Goal: Task Accomplishment & Management: Manage account settings

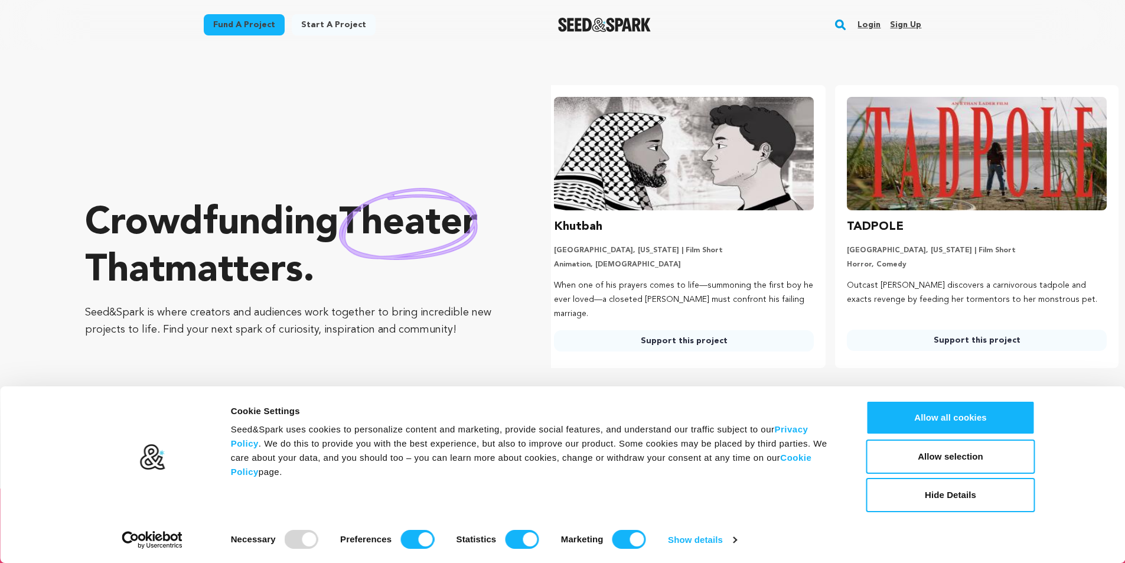
scroll to position [0, 302]
click at [876, 25] on link "Login" at bounding box center [868, 24] width 23 height 19
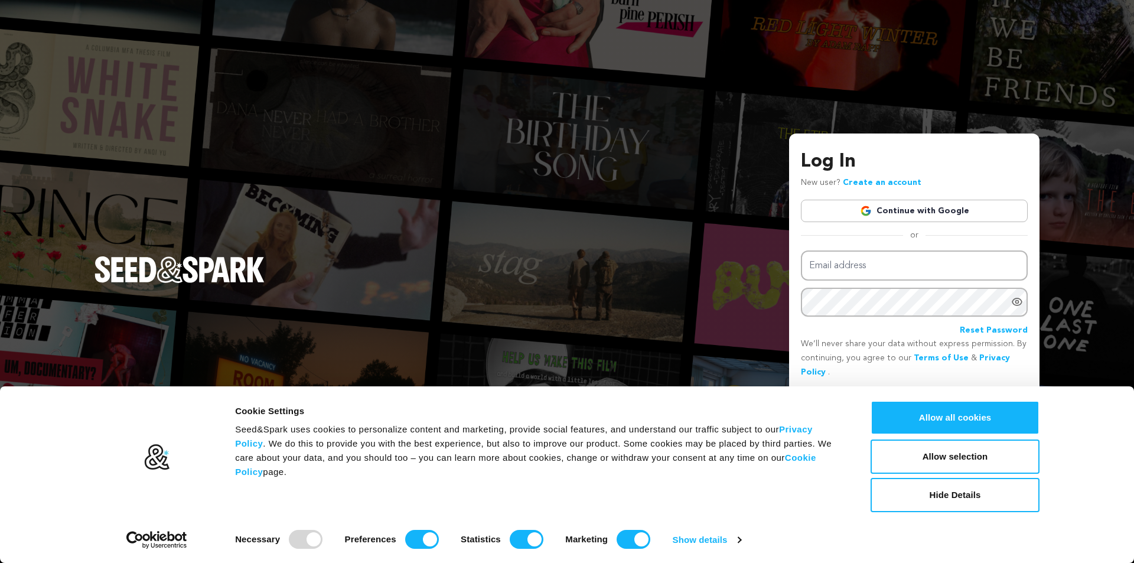
click at [886, 186] on link "Create an account" at bounding box center [882, 182] width 79 height 8
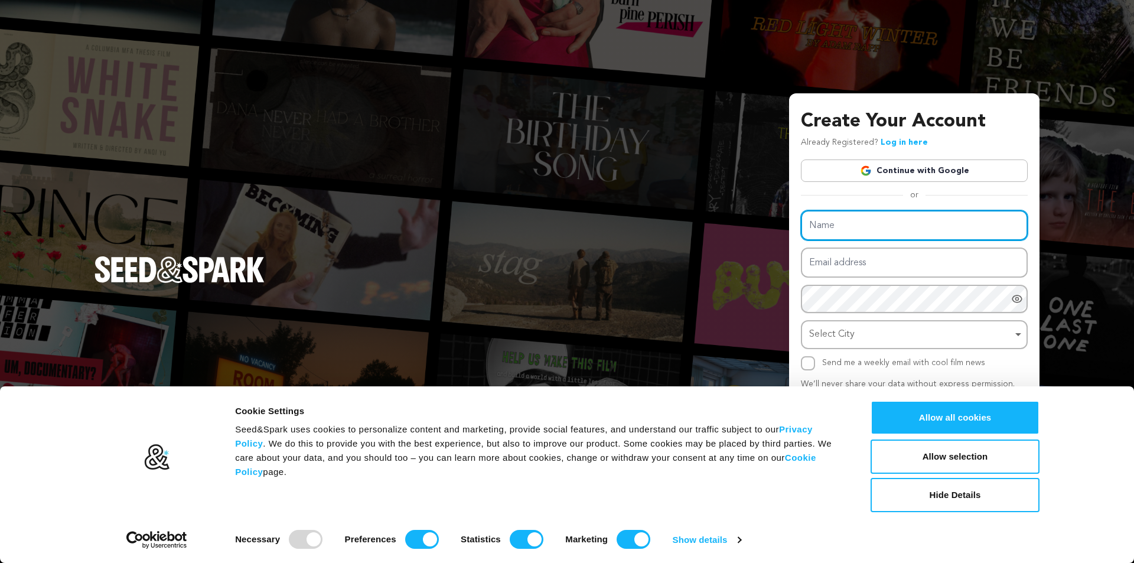
click at [836, 228] on input "Name" at bounding box center [914, 225] width 227 height 30
type input "Entitytop"
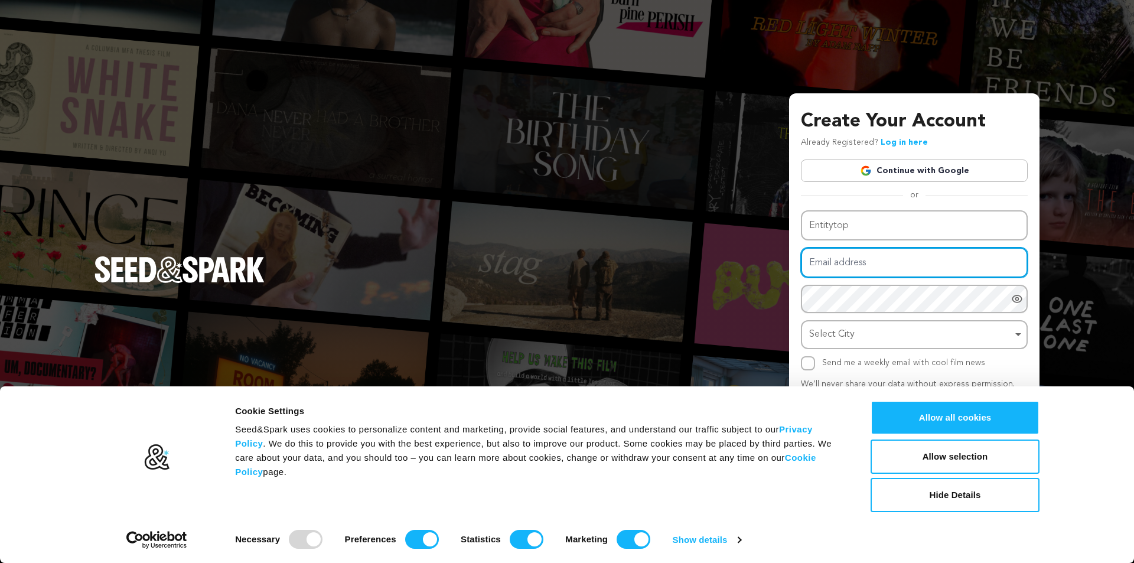
click at [871, 260] on input "Email address" at bounding box center [914, 262] width 227 height 30
type input "ungminh30@gmail.com"
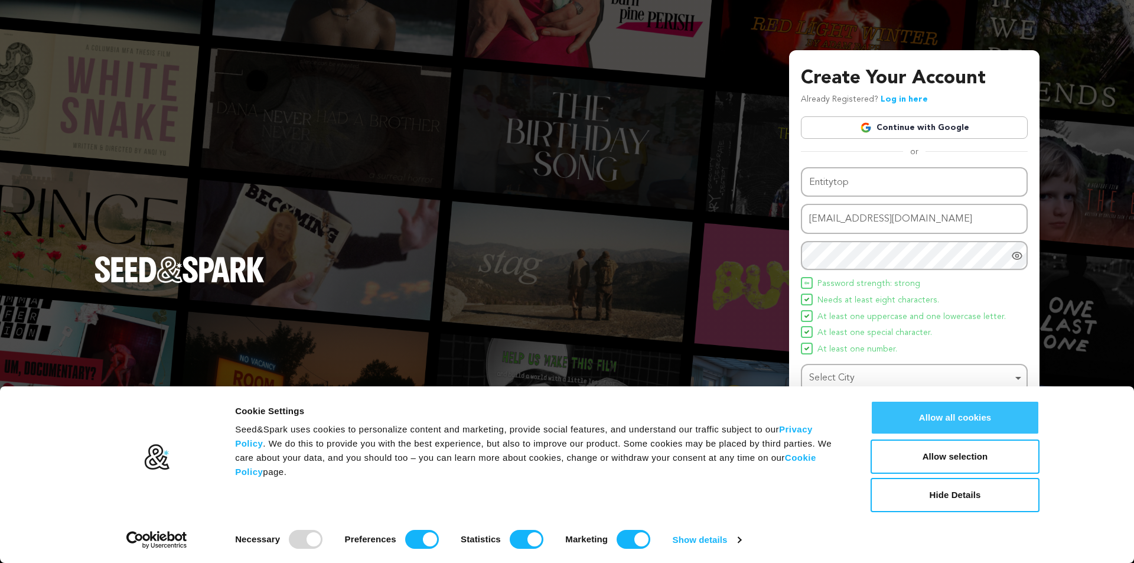
click at [961, 419] on button "Allow all cookies" at bounding box center [954, 417] width 169 height 34
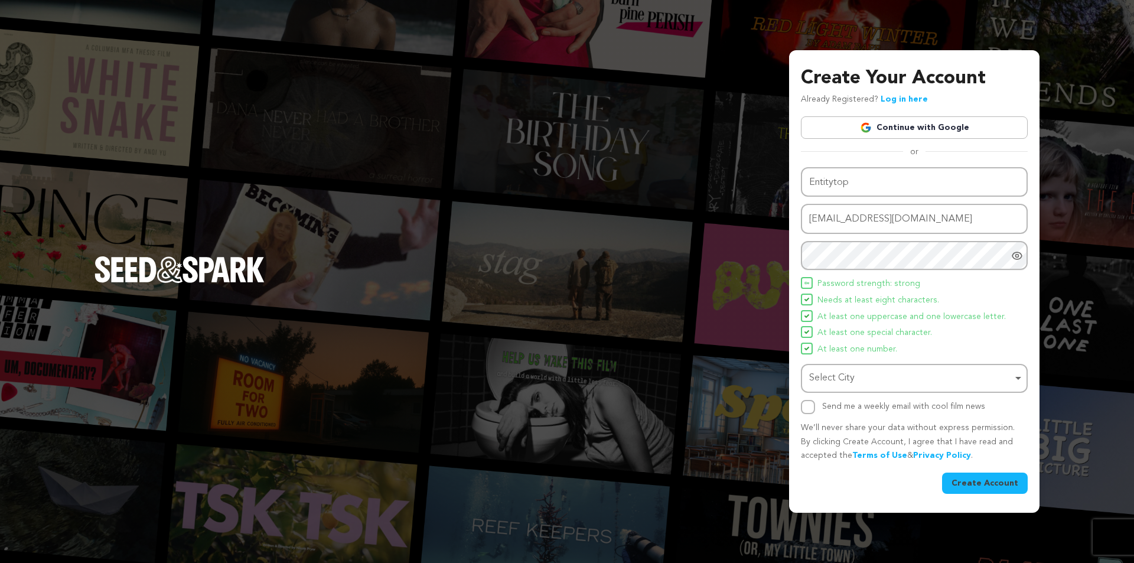
click at [959, 382] on div "Select City Remove item" at bounding box center [910, 378] width 203 height 17
click at [925, 379] on div "Select City Remove item" at bounding box center [910, 378] width 203 height 17
click at [925, 389] on div "Select City Select City Remove item" at bounding box center [914, 378] width 227 height 29
click at [804, 371] on div "Select City Select City Remove item" at bounding box center [914, 378] width 227 height 29
click at [803, 410] on input "Send me a weekly email with cool film news" at bounding box center [808, 407] width 14 height 14
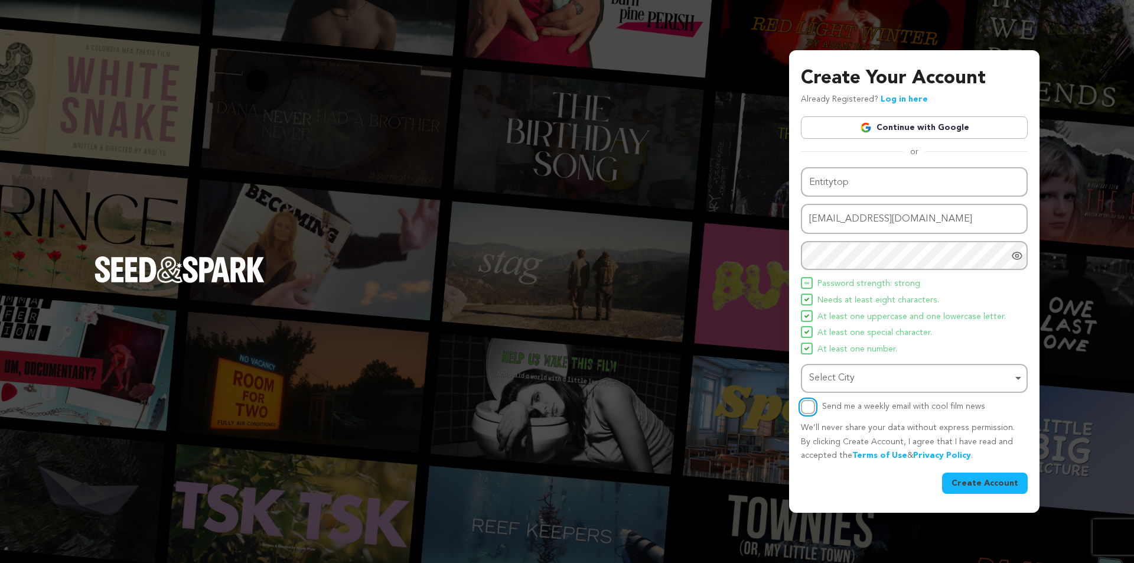
checkbox input "true"
click at [995, 485] on button "Create Account" at bounding box center [985, 482] width 86 height 21
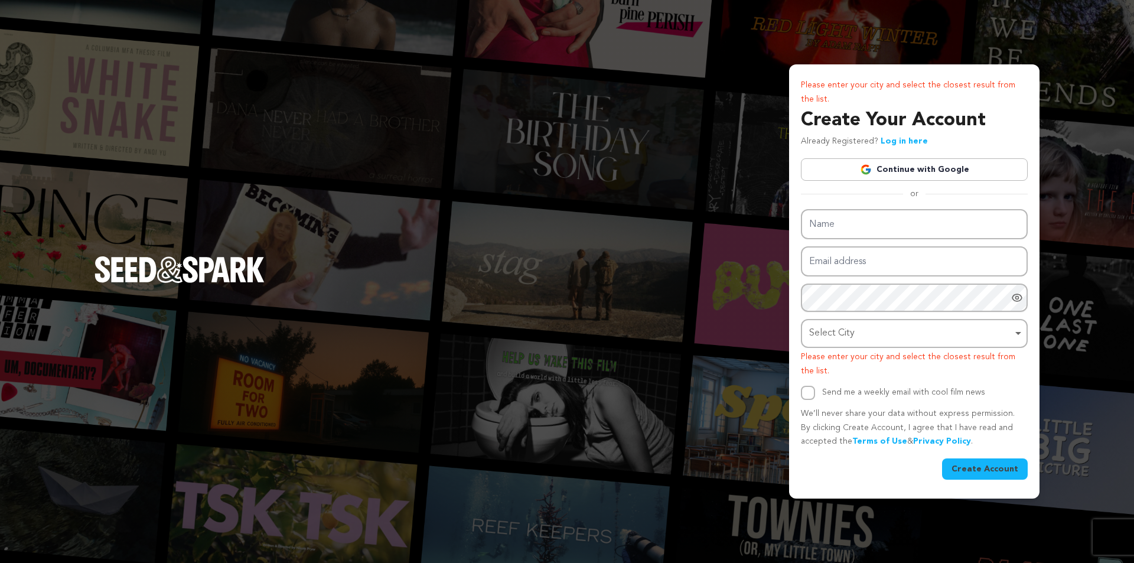
click at [893, 168] on link "Continue with Google" at bounding box center [914, 169] width 227 height 22
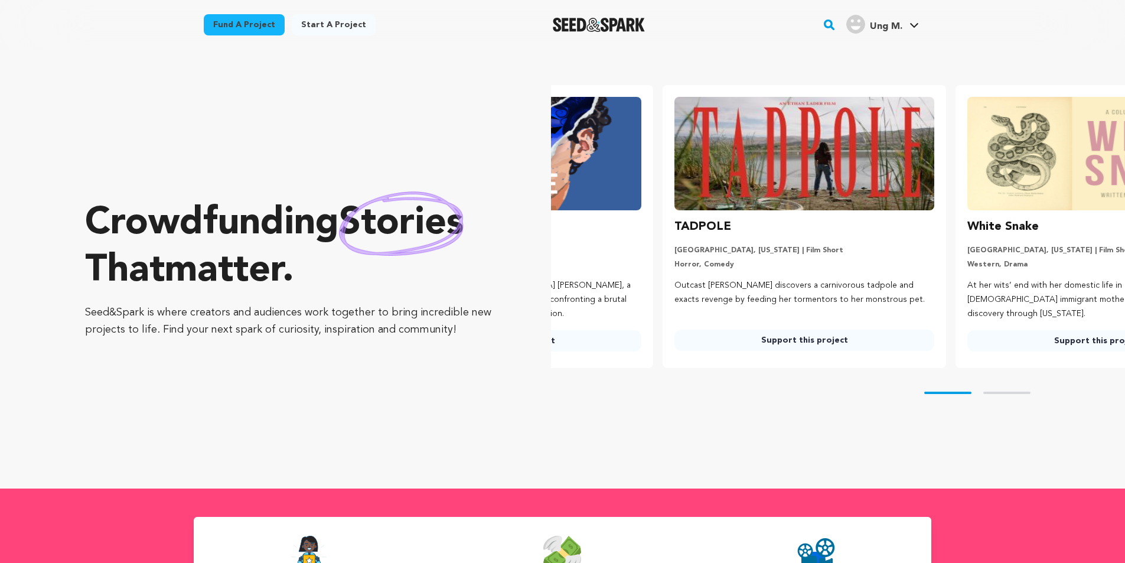
click at [899, 19] on div "Ung M." at bounding box center [874, 24] width 56 height 19
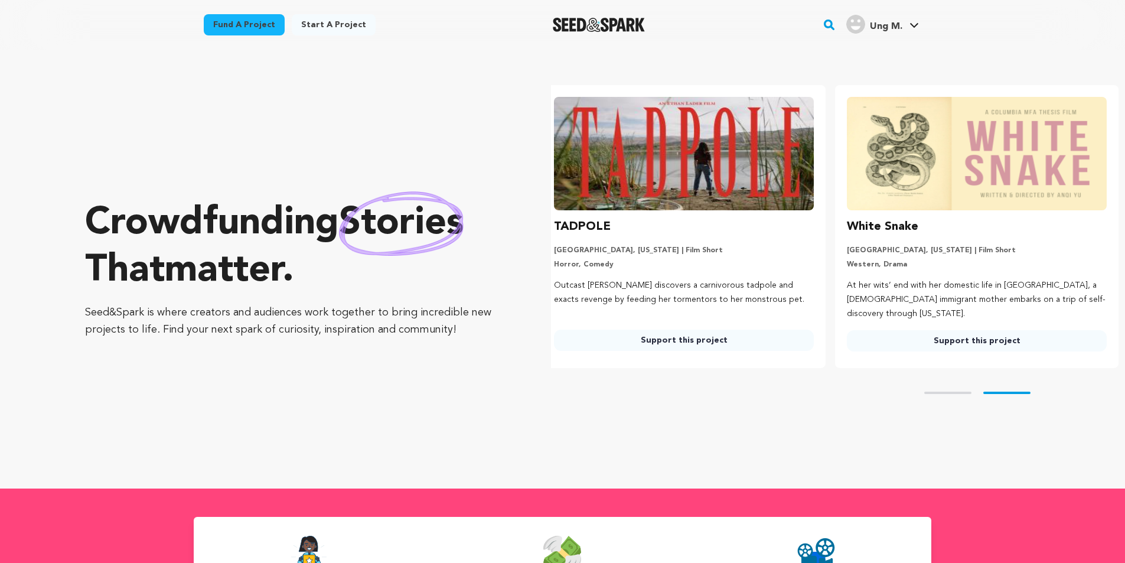
scroll to position [0, 302]
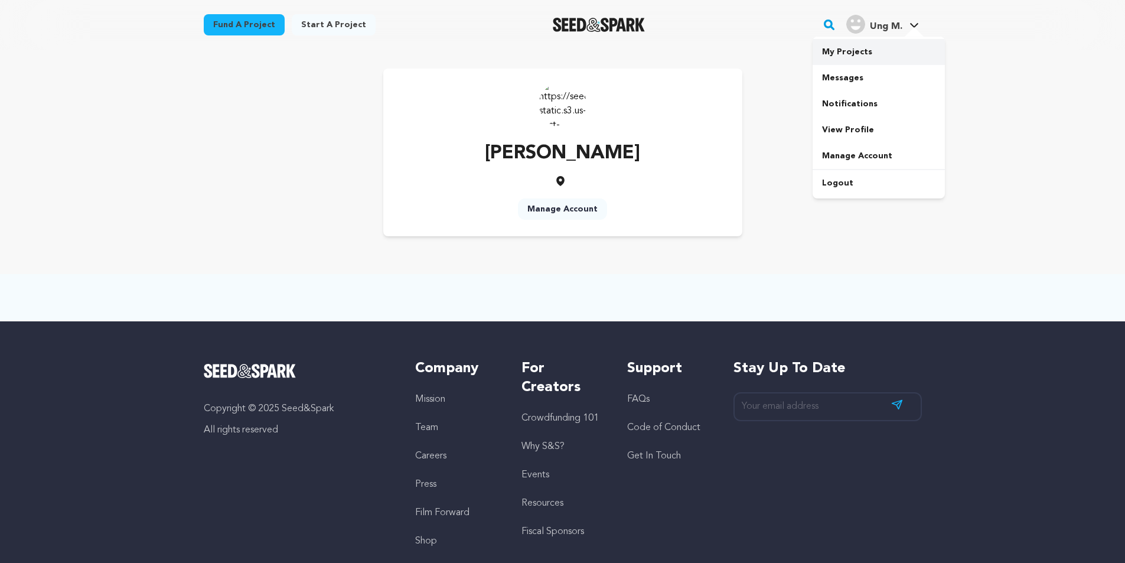
click at [871, 48] on link "My Projects" at bounding box center [878, 52] width 132 height 26
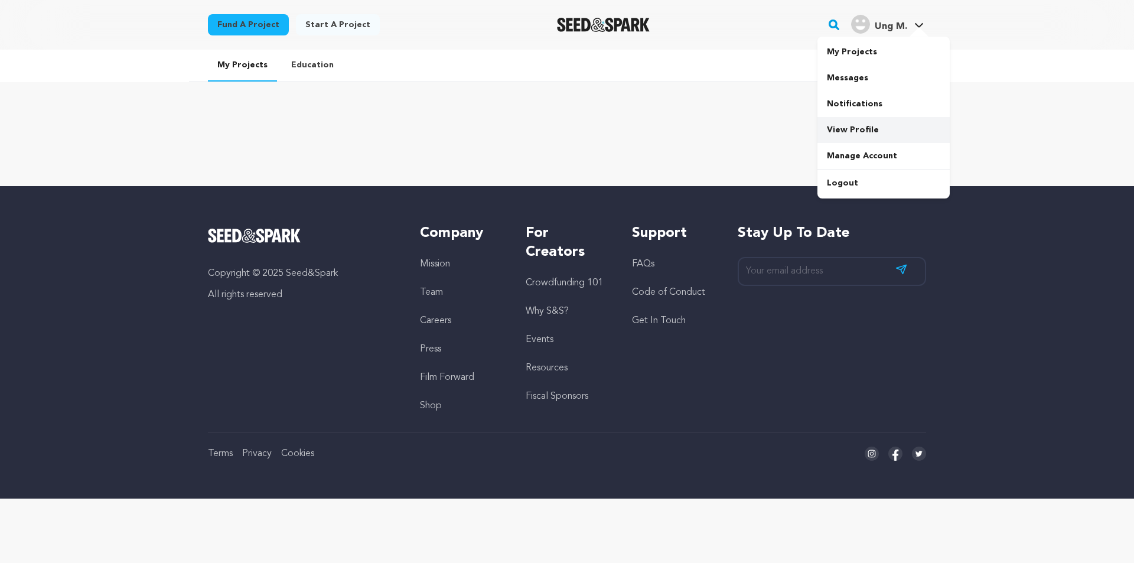
click at [866, 133] on link "View Profile" at bounding box center [883, 130] width 132 height 26
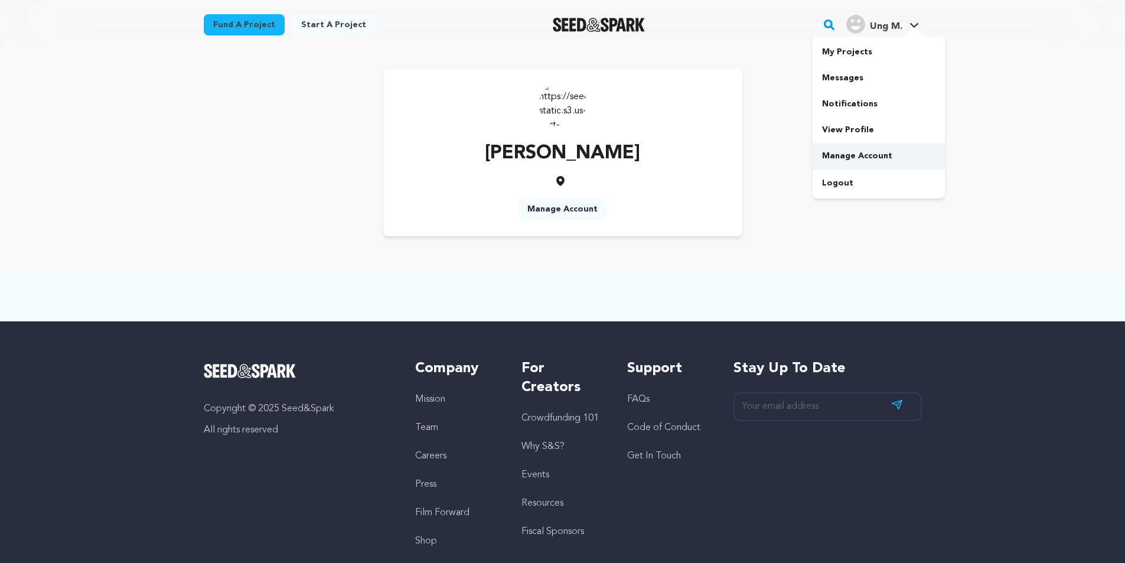
click at [857, 158] on link "Manage Account" at bounding box center [878, 156] width 132 height 26
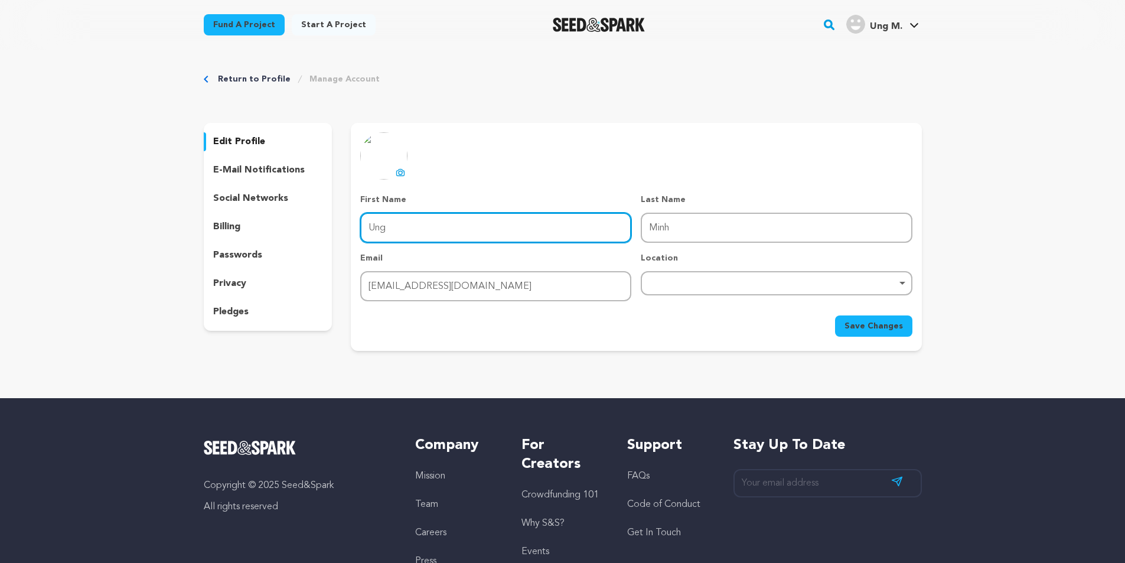
click at [412, 232] on input "Ung" at bounding box center [495, 228] width 271 height 30
drag, startPoint x: 412, startPoint y: 232, endPoint x: 346, endPoint y: 230, distance: 65.6
click at [350, 232] on div "edit profile e-mail notifications social networks billing passwords privacy ple…" at bounding box center [563, 237] width 718 height 228
type input "Entity"
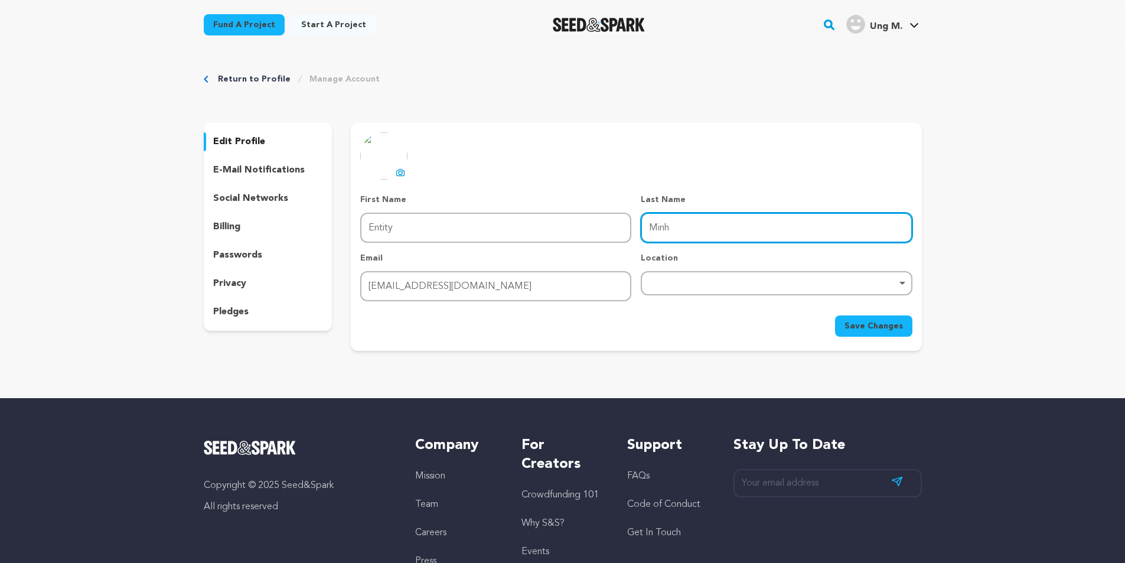
drag, startPoint x: 737, startPoint y: 228, endPoint x: 566, endPoint y: 233, distance: 171.9
click at [566, 233] on div "First Name First Name Entity Last Name Last Name Minh Email Email ungminh30@gma…" at bounding box center [635, 247] width 551 height 107
click at [707, 286] on div "Remove item" at bounding box center [776, 283] width 271 height 24
type input "top"
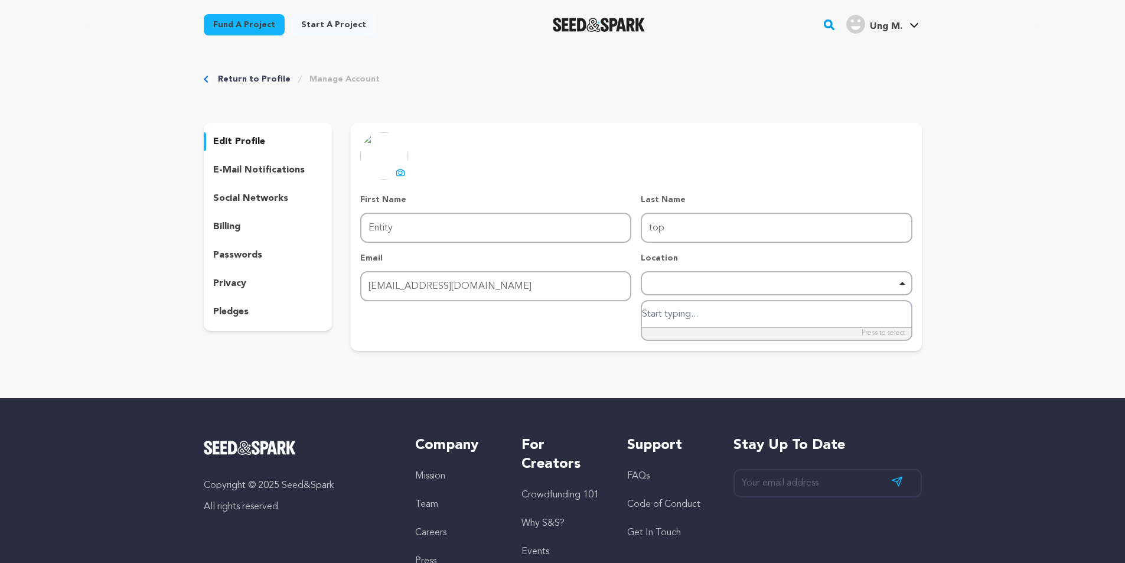
click at [706, 284] on div "Remove item" at bounding box center [775, 282] width 259 height 5
click at [700, 282] on div "Remove item" at bounding box center [775, 282] width 259 height 5
click at [693, 324] on input "search" at bounding box center [776, 314] width 269 height 27
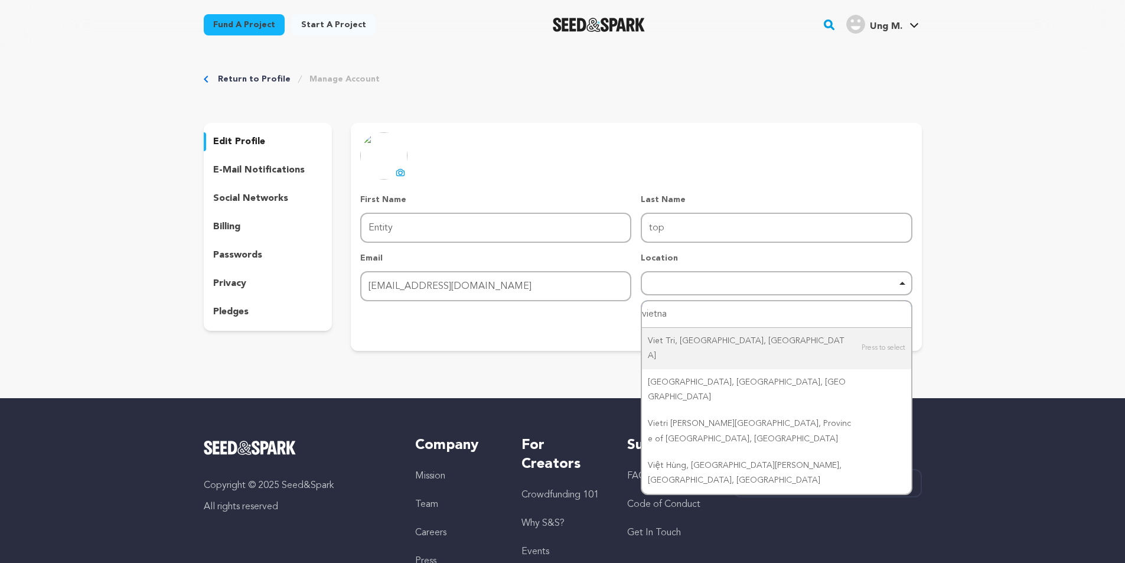
type input "vietnam"
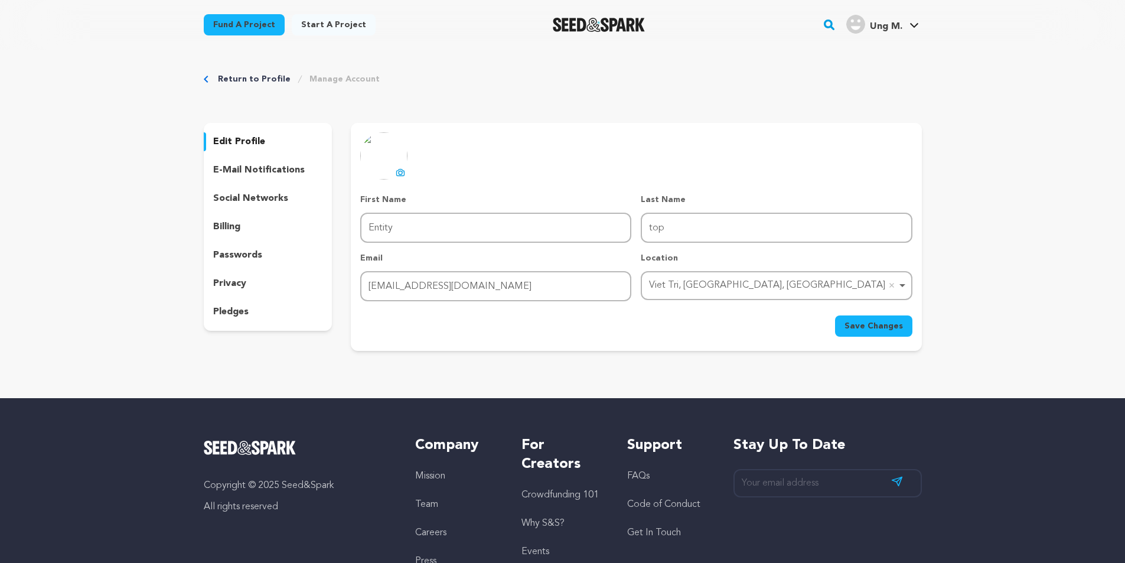
click at [901, 331] on span "Save Changes" at bounding box center [873, 326] width 58 height 12
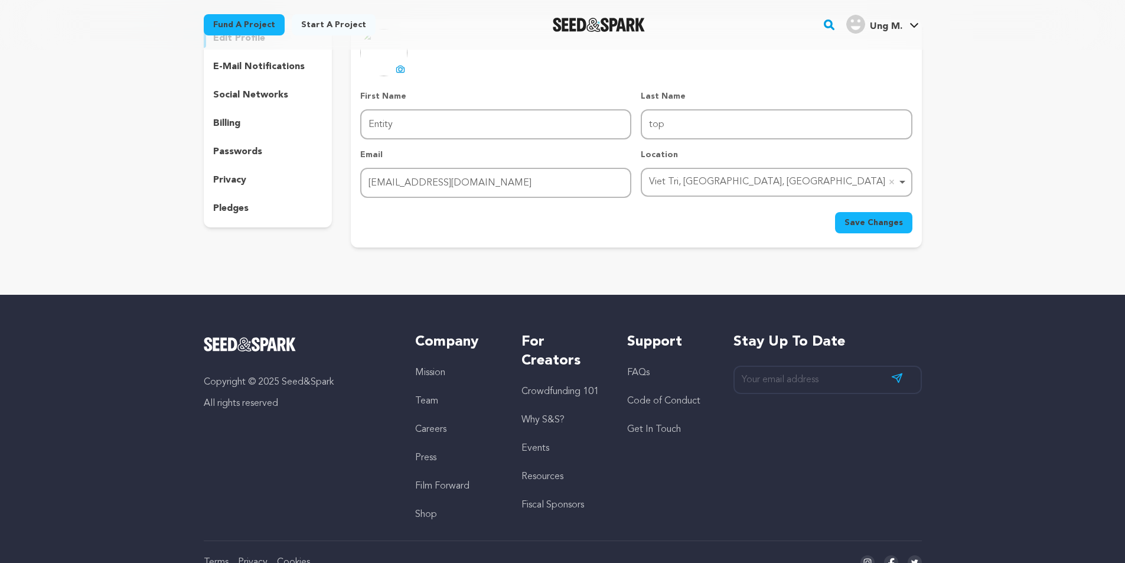
scroll to position [30, 0]
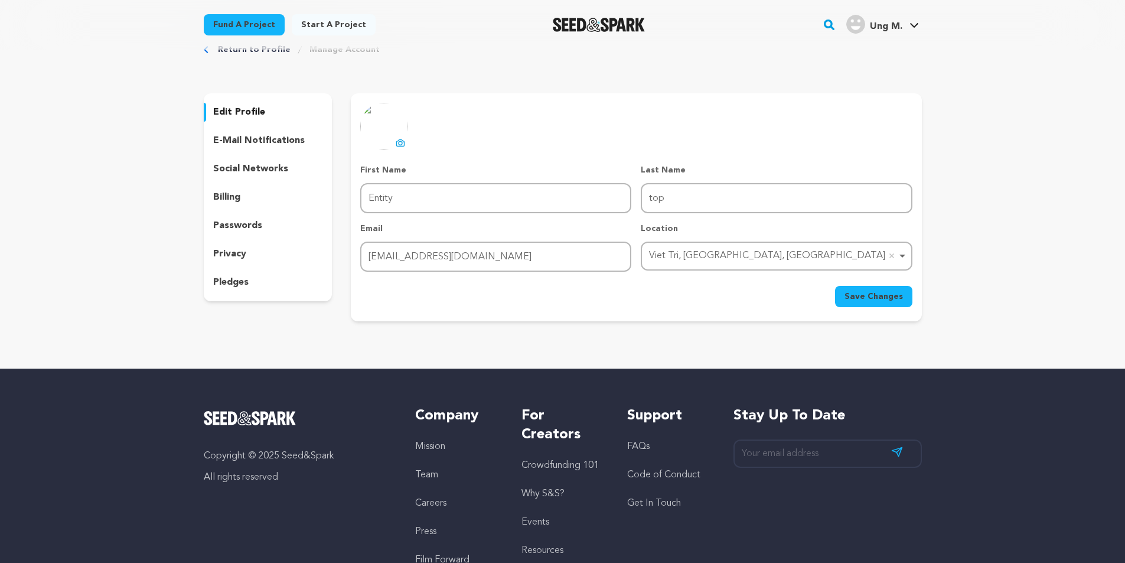
click at [892, 302] on span "Save Changes" at bounding box center [873, 296] width 58 height 12
click at [231, 109] on p "edit profile" at bounding box center [239, 112] width 52 height 14
click at [229, 172] on p "social networks" at bounding box center [250, 169] width 75 height 14
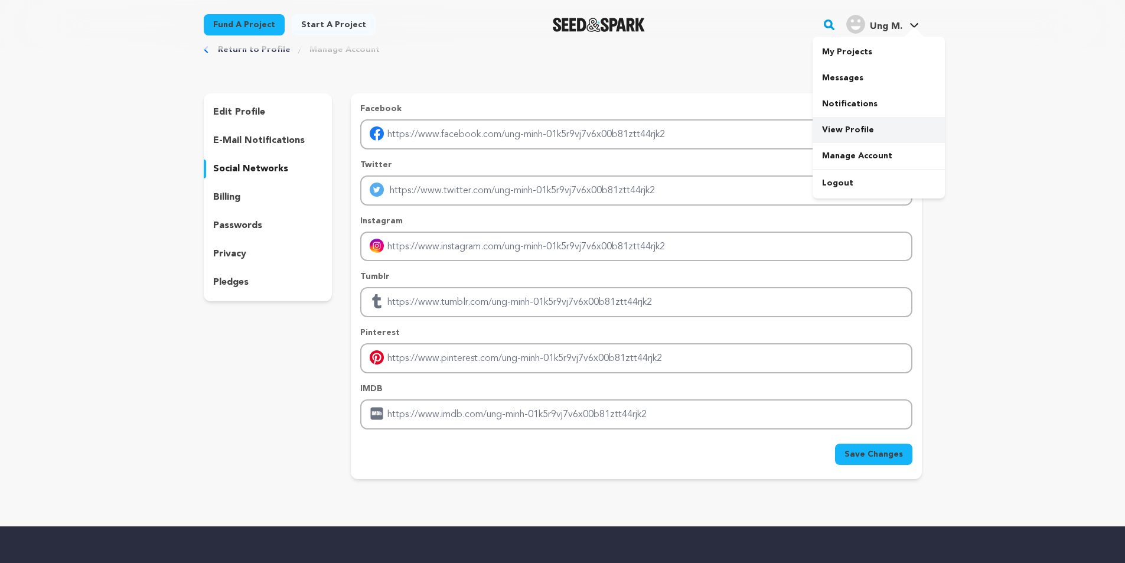
click at [844, 132] on link "View Profile" at bounding box center [878, 130] width 132 height 26
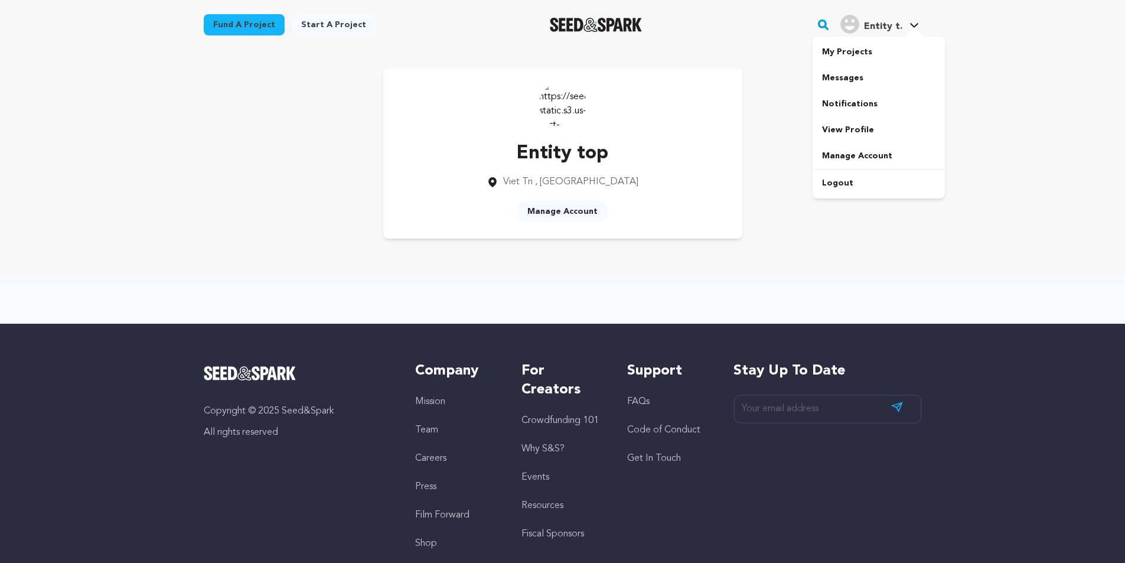
click at [883, 33] on h4 "Entity t." at bounding box center [883, 26] width 38 height 14
click at [847, 57] on link "My Projects" at bounding box center [878, 52] width 132 height 26
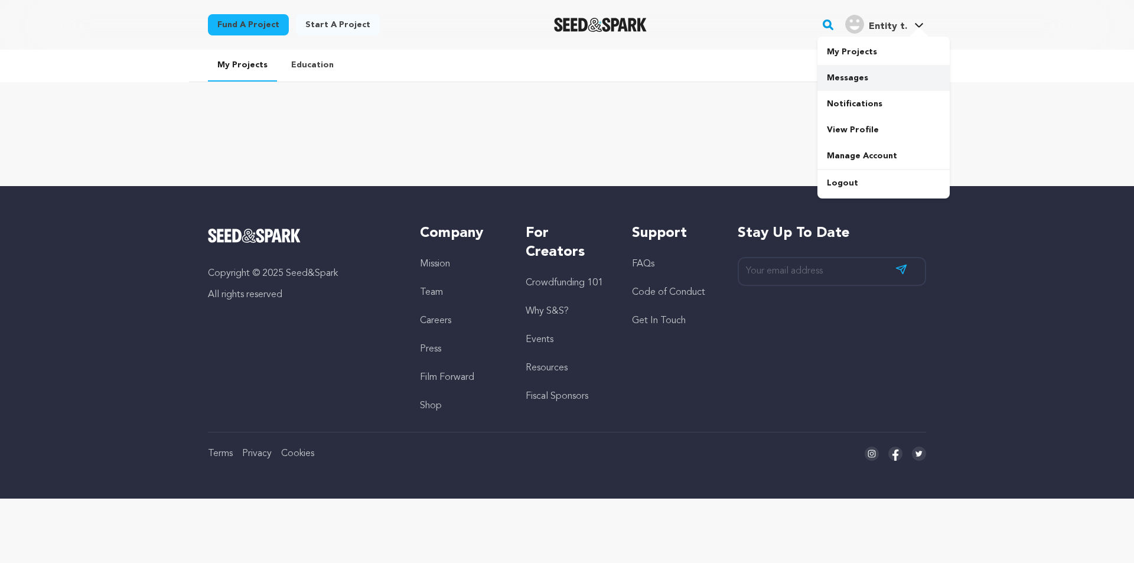
click at [888, 79] on link "Messages" at bounding box center [883, 78] width 132 height 26
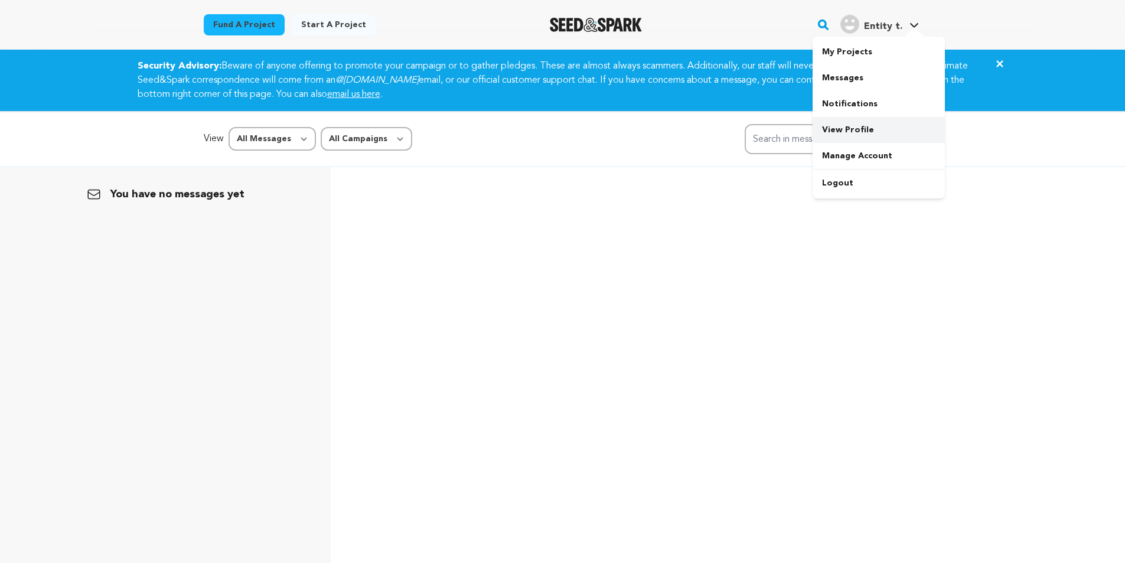
click at [852, 129] on link "View Profile" at bounding box center [878, 130] width 132 height 26
